Goal: Task Accomplishment & Management: Manage account settings

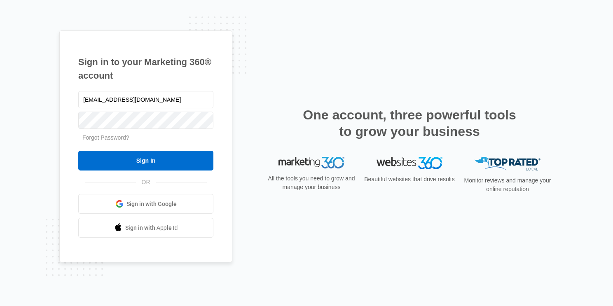
type input "[EMAIL_ADDRESS][DOMAIN_NAME]"
click at [78, 151] on input "Sign In" at bounding box center [145, 161] width 135 height 20
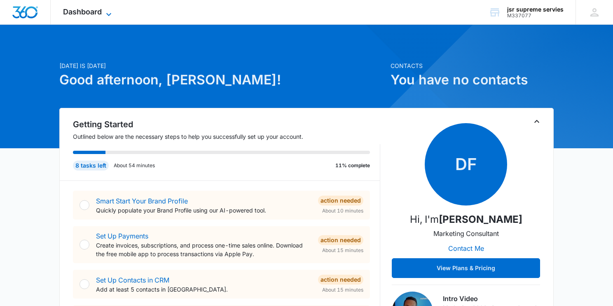
click at [100, 8] on span "Dashboard" at bounding box center [82, 11] width 39 height 9
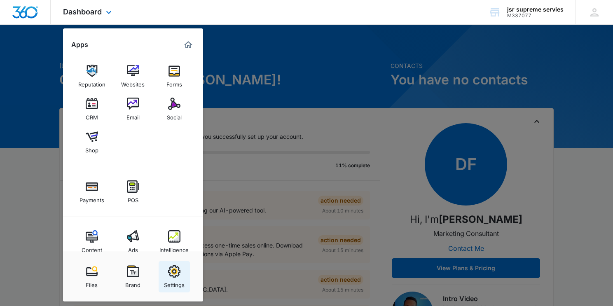
click at [177, 279] on div "Settings" at bounding box center [174, 283] width 21 height 11
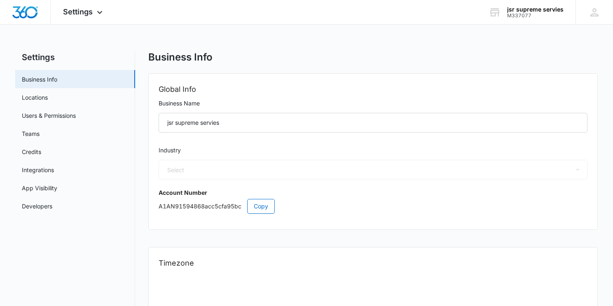
select select "52"
select select "US"
select select "America/New_York"
click at [101, 8] on icon at bounding box center [100, 12] width 10 height 10
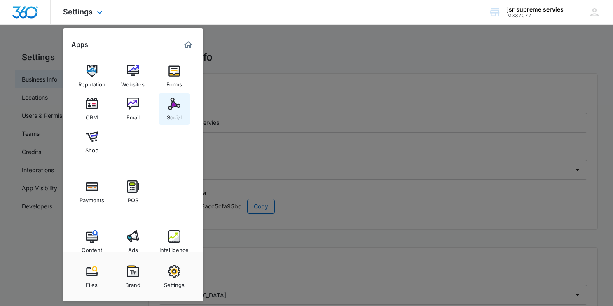
click at [170, 102] on img at bounding box center [174, 104] width 12 height 12
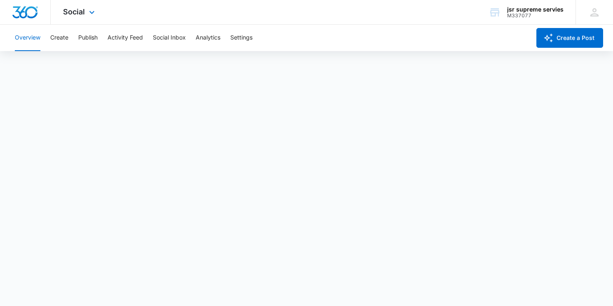
click at [418, 22] on div "Social Apps Reputation Websites Forms CRM Email Social Shop Payments POS Conten…" at bounding box center [306, 12] width 613 height 25
click at [87, 13] on icon at bounding box center [92, 14] width 10 height 10
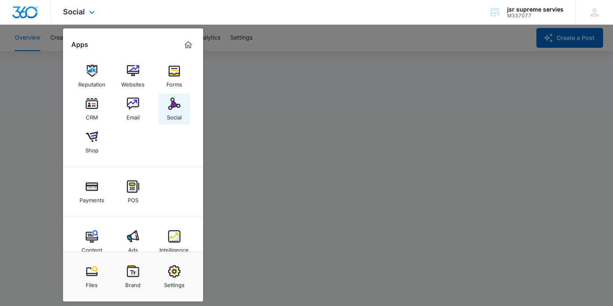
click at [172, 107] on img at bounding box center [174, 104] width 12 height 12
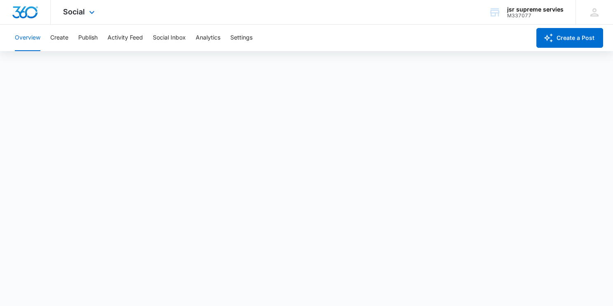
scroll to position [0, 0]
